Goal: Navigation & Orientation: Locate item on page

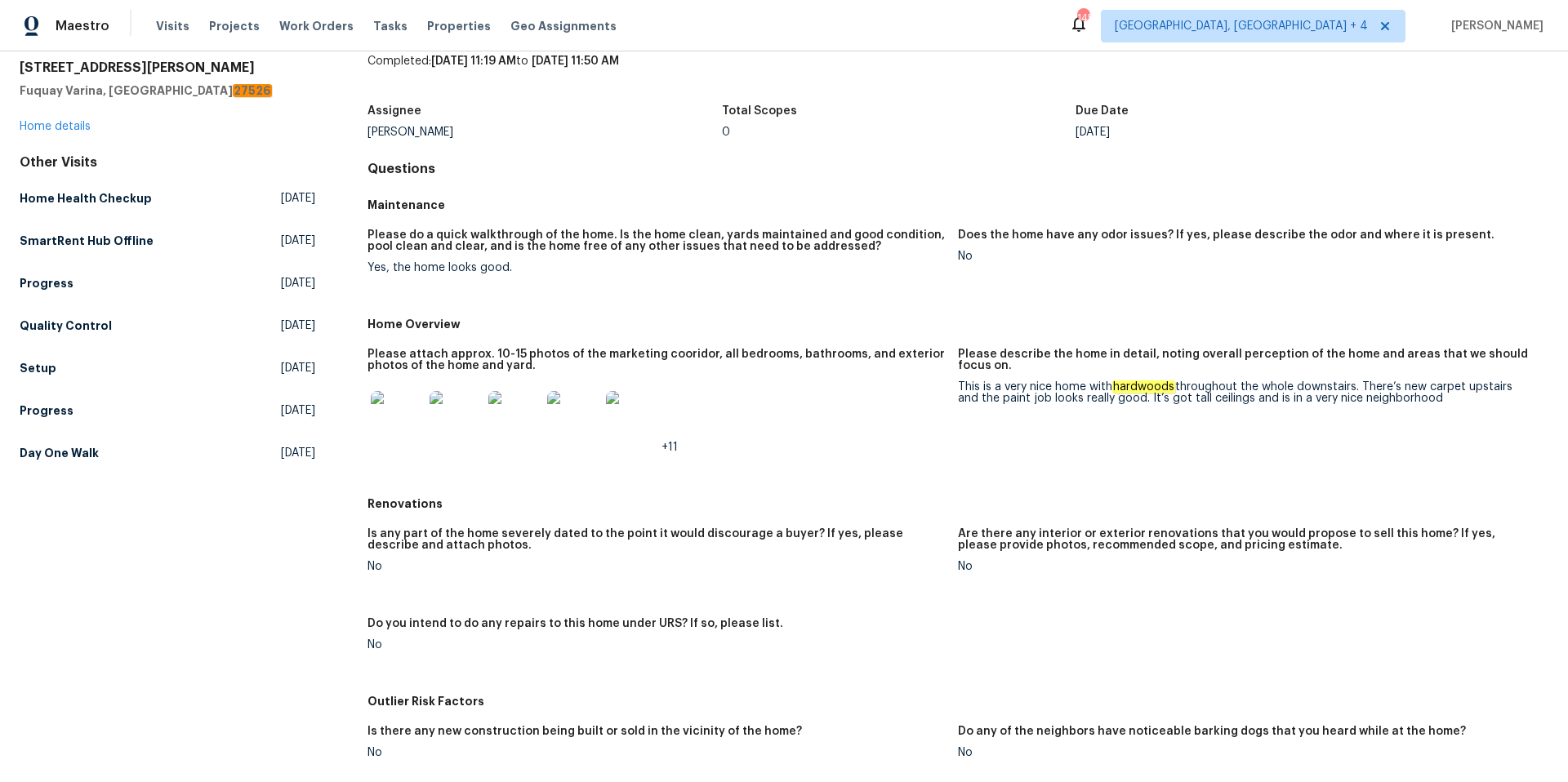
scroll to position [35, 0]
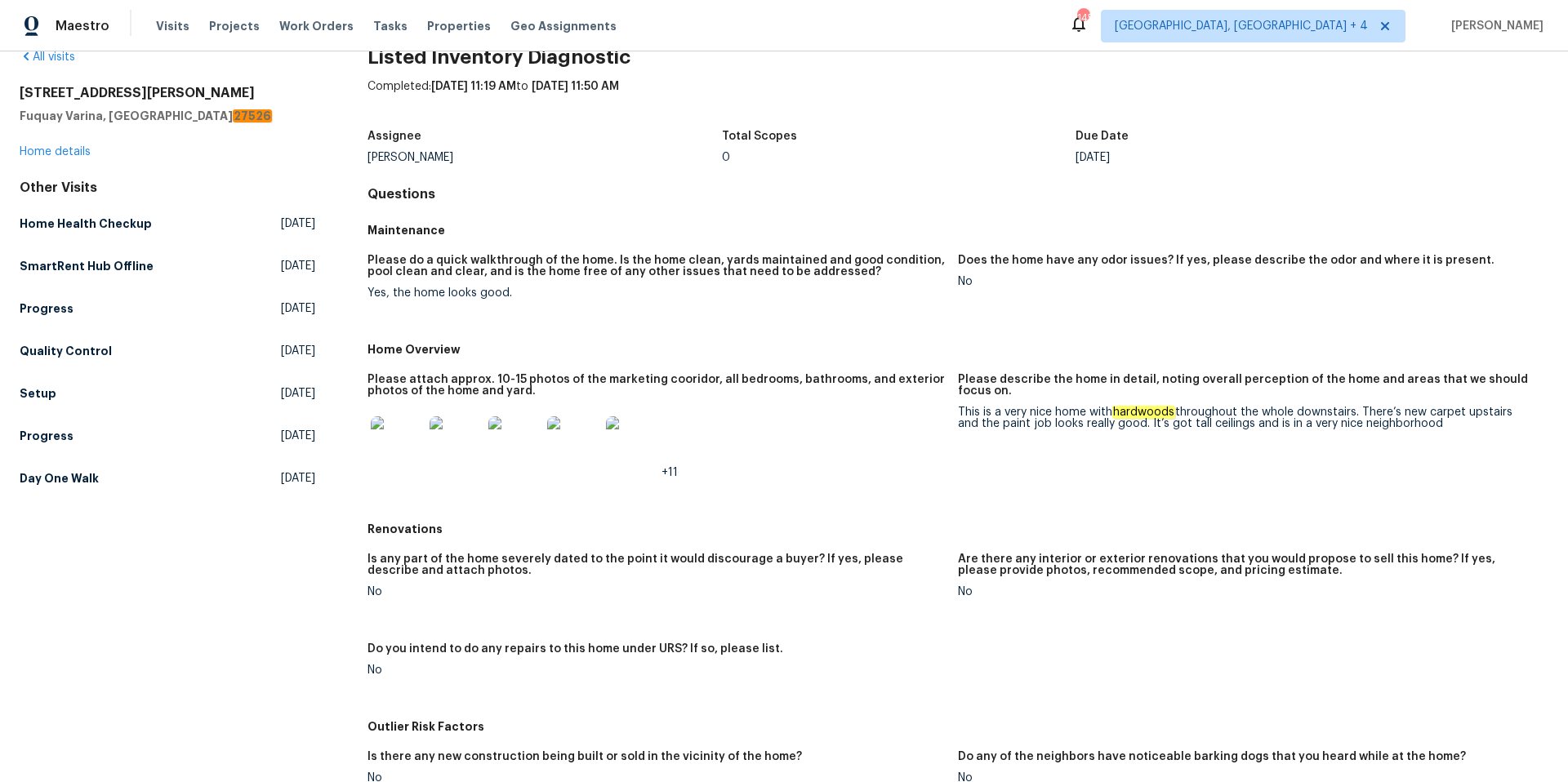
click at [403, 437] on img at bounding box center [397, 442] width 52 height 52
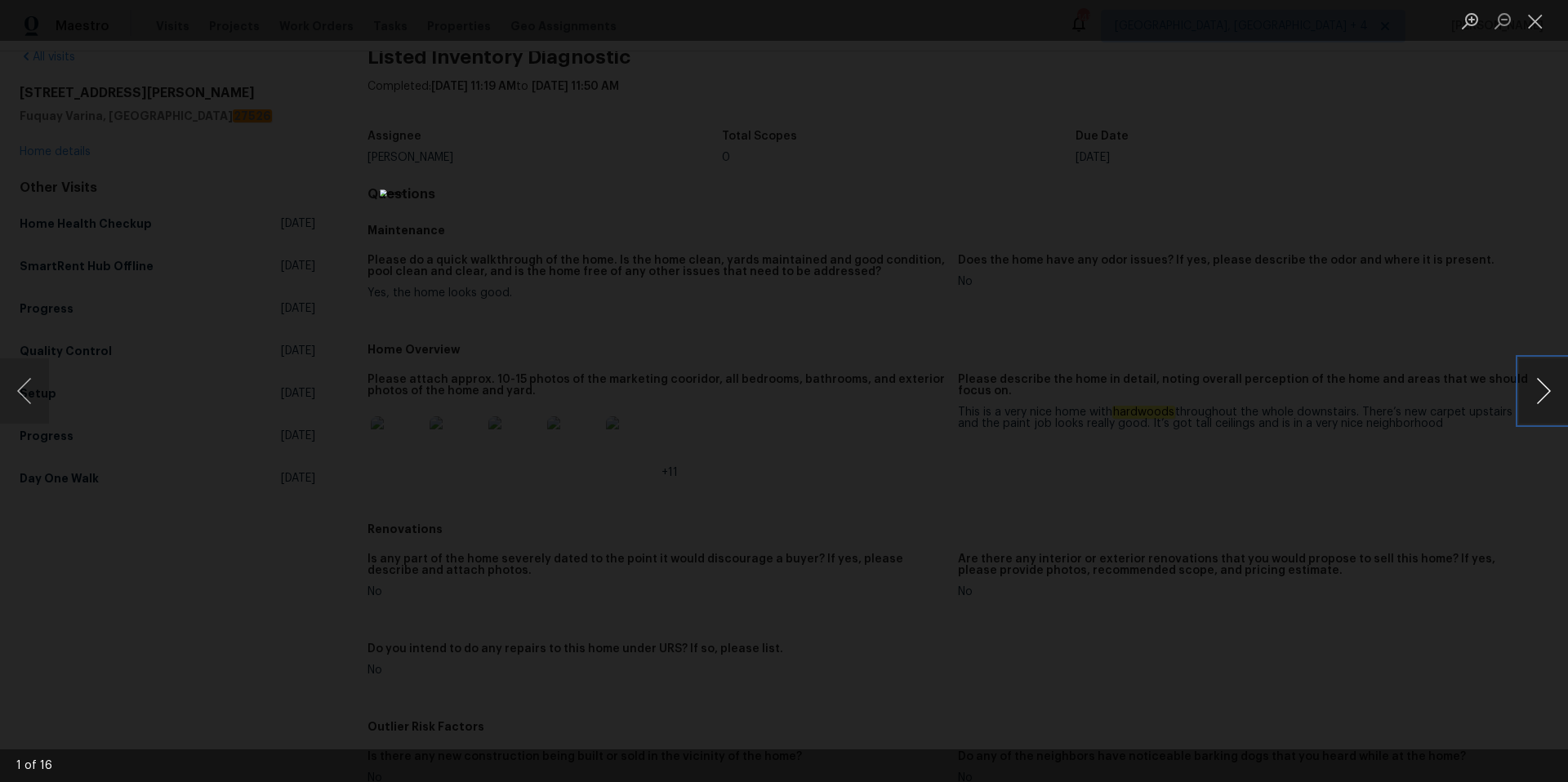
click at [1546, 396] on button "Next image" at bounding box center [1543, 391] width 49 height 65
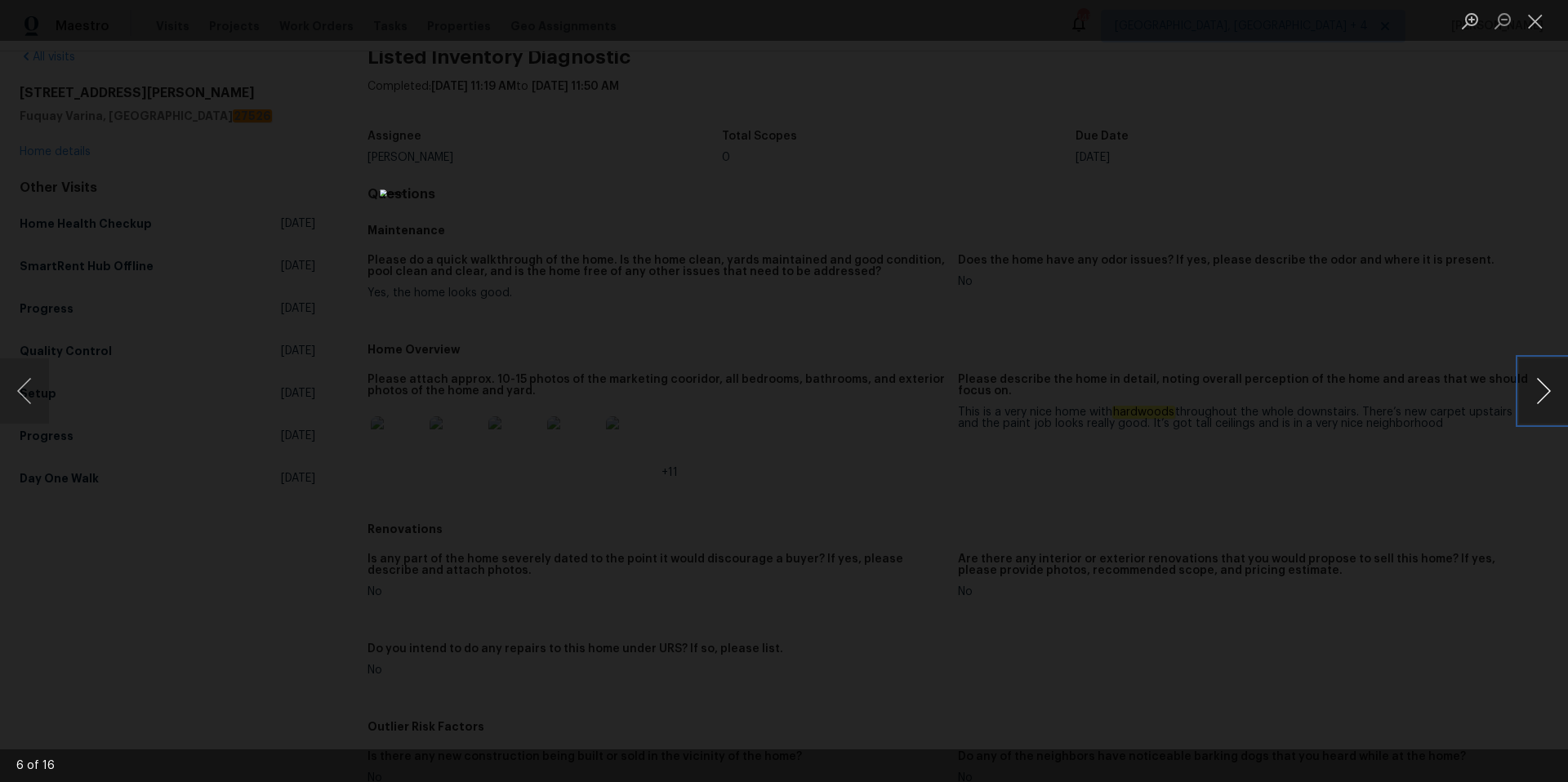
click at [1546, 396] on button "Next image" at bounding box center [1543, 391] width 49 height 65
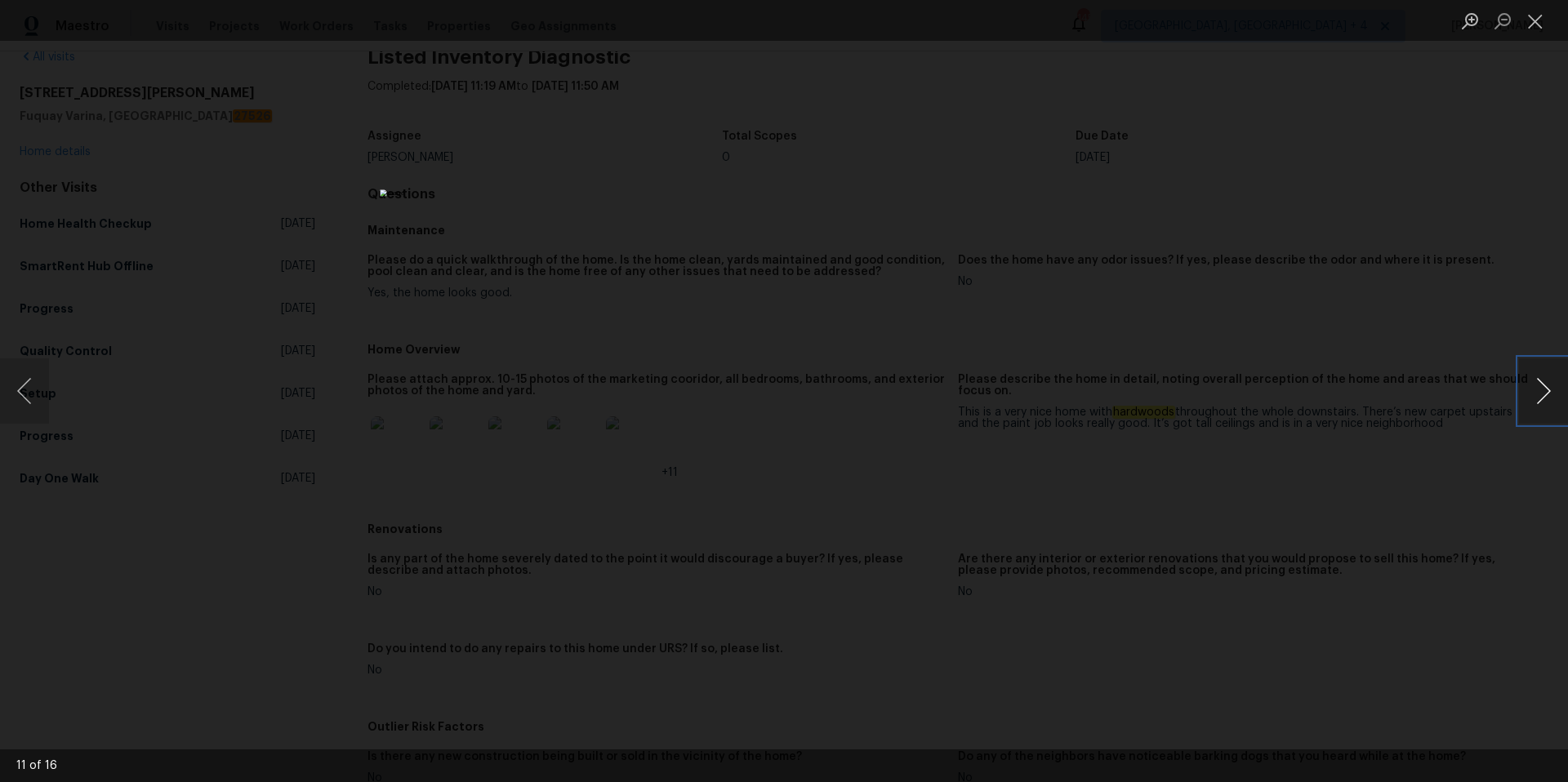
click at [1546, 396] on button "Next image" at bounding box center [1543, 391] width 49 height 65
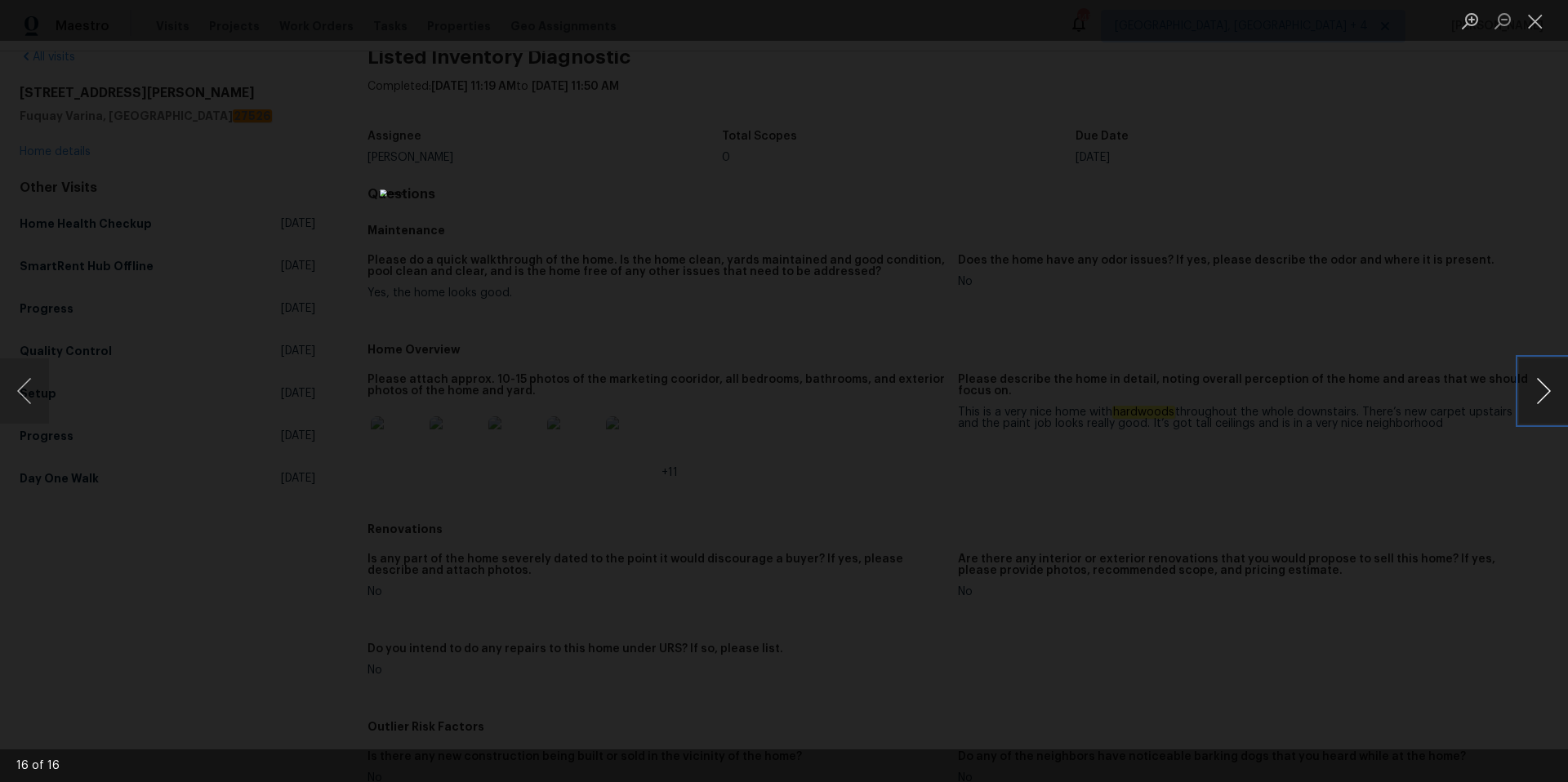
click at [1546, 396] on button "Next image" at bounding box center [1543, 391] width 49 height 65
